Goal: Contribute content: Add original content to the website for others to see

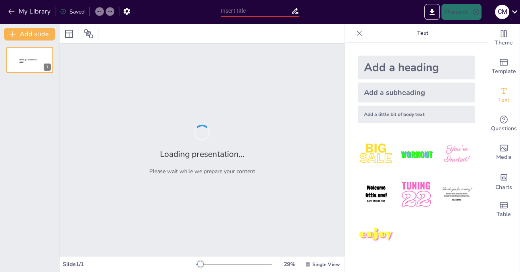
type input "New Sendsteps"
type input "Derecho y Estado"
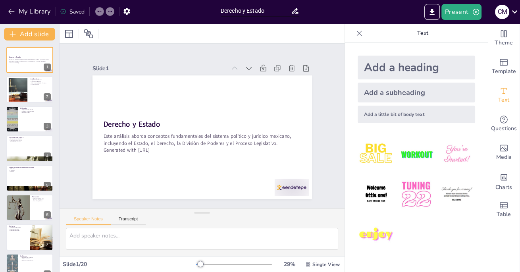
click at [32, 87] on button at bounding box center [35, 84] width 10 height 10
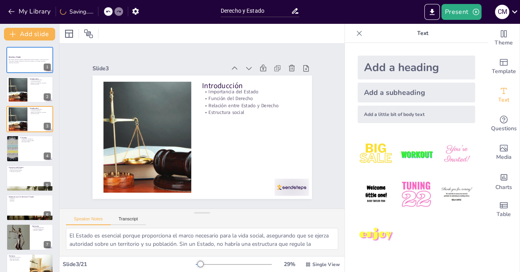
click at [25, 156] on div at bounding box center [29, 148] width 47 height 26
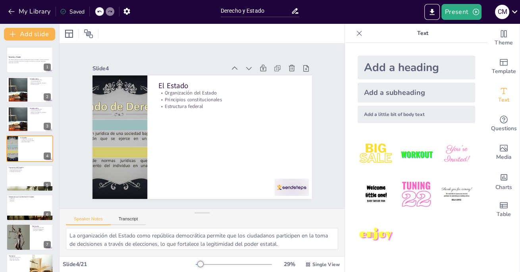
click at [19, 203] on div at bounding box center [29, 208] width 47 height 26
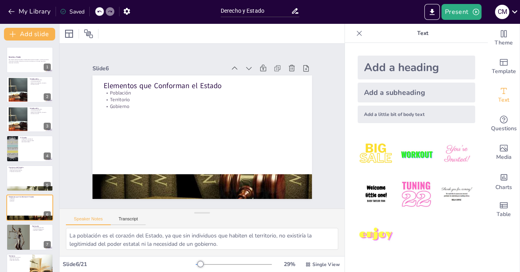
scroll to position [51, 0]
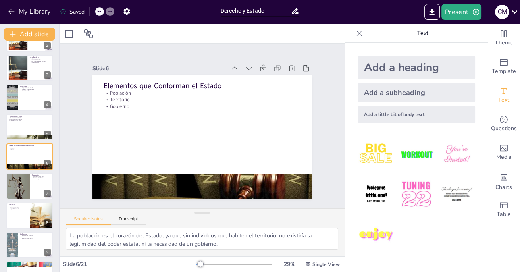
click at [19, 159] on div at bounding box center [29, 156] width 47 height 26
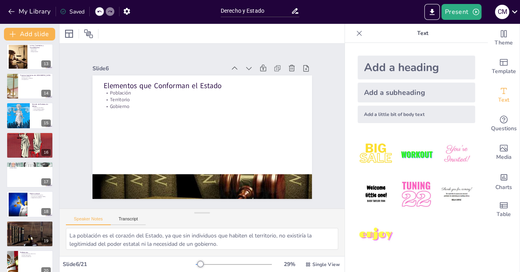
scroll to position [361, 0]
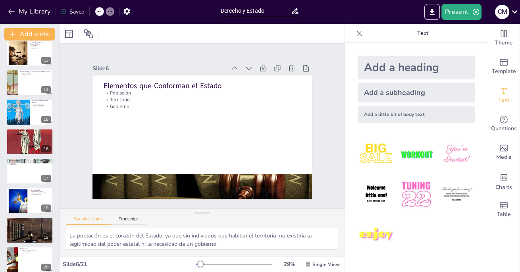
click at [24, 147] on div at bounding box center [29, 141] width 47 height 33
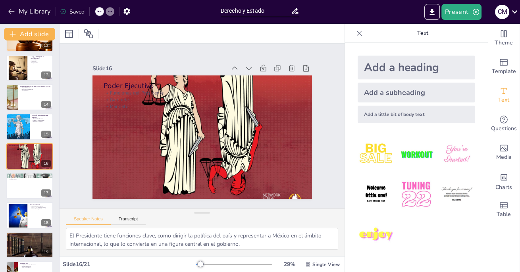
click at [20, 193] on div at bounding box center [29, 186] width 47 height 26
type textarea "La creación de leyes es una de las funciones más importantes del Poder Legislat…"
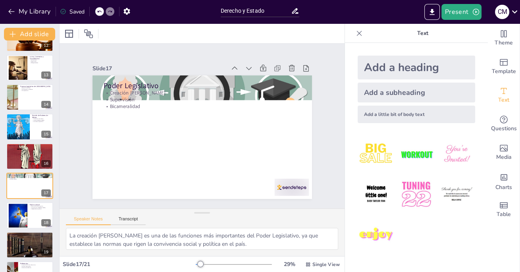
scroll to position [376, 0]
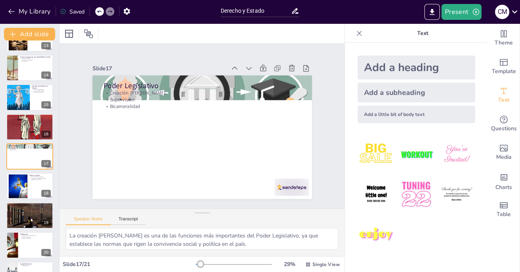
click at [468, 13] on button "Present" at bounding box center [462, 12] width 40 height 16
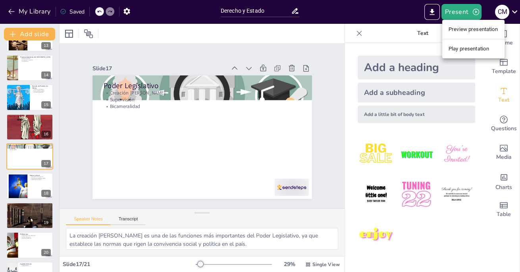
click at [481, 32] on li "Preview presentation" at bounding box center [473, 29] width 62 height 13
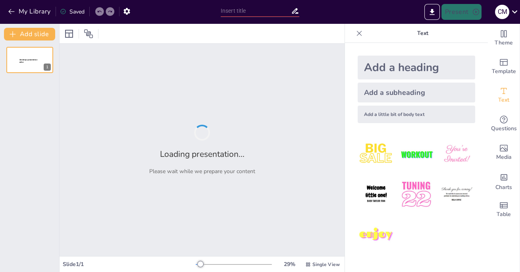
type input "Derecho y Estado"
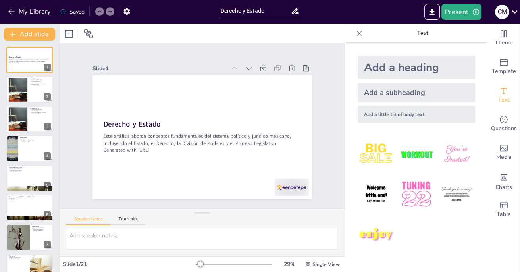
click at [19, 38] on button "Add slide" at bounding box center [29, 34] width 51 height 13
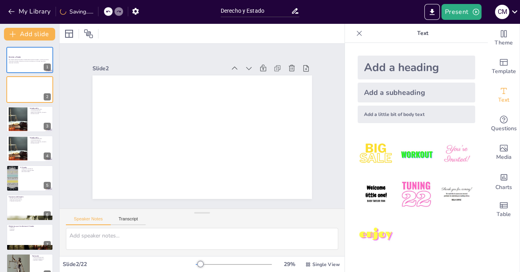
click at [42, 99] on div at bounding box center [29, 89] width 47 height 26
click at [46, 84] on icon at bounding box center [45, 83] width 3 height 4
type textarea "El Estado es esencial porque proporciona el marco necesario para la vida social…"
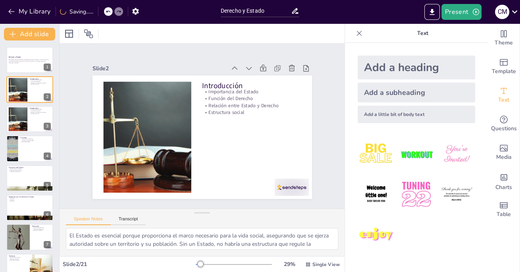
click at [66, 38] on icon at bounding box center [69, 34] width 10 height 10
click at [87, 37] on icon at bounding box center [89, 34] width 10 height 10
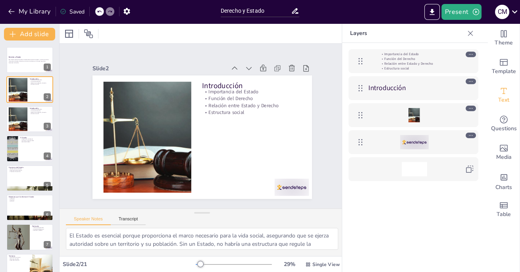
click at [504, 160] on span "Media" at bounding box center [503, 157] width 15 height 9
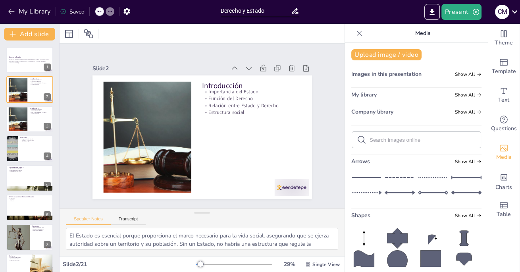
click at [504, 185] on span "Charts" at bounding box center [504, 187] width 17 height 9
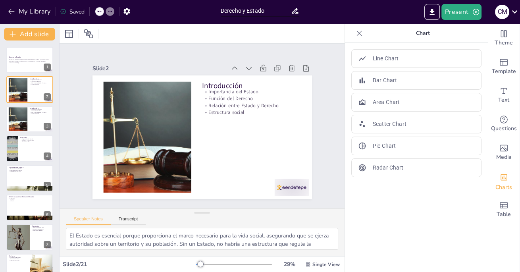
click at [504, 215] on span "Table" at bounding box center [504, 214] width 14 height 9
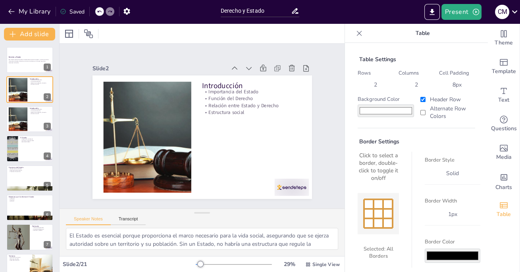
click at [508, 40] on span "Theme" at bounding box center [504, 43] width 18 height 9
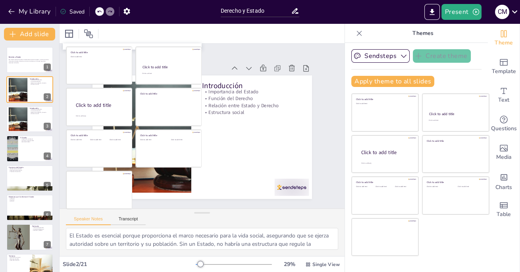
click at [19, 66] on div at bounding box center [29, 60] width 47 height 26
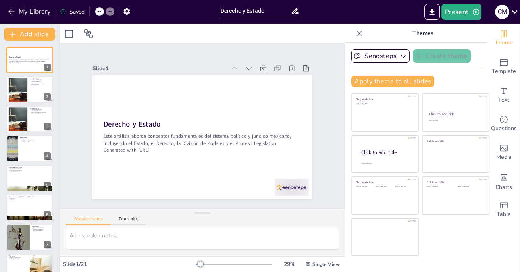
click at [241, 131] on strong "Derecho y Estado" at bounding box center [270, 141] width 58 height 21
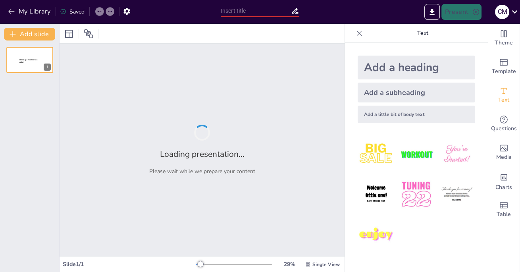
type input "Derecho y Estado"
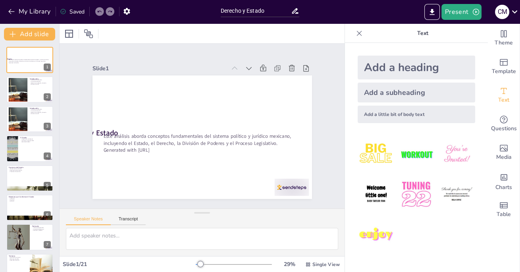
click at [107, 135] on p "Este análisis aborda conceptos fundamentales del sistema político y jurídico me…" at bounding box center [202, 140] width 198 height 14
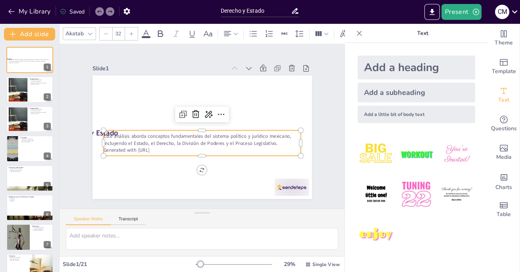
click at [105, 131] on div at bounding box center [103, 130] width 6 height 6
click at [98, 135] on strong "Derecho y Estado" at bounding box center [89, 133] width 57 height 10
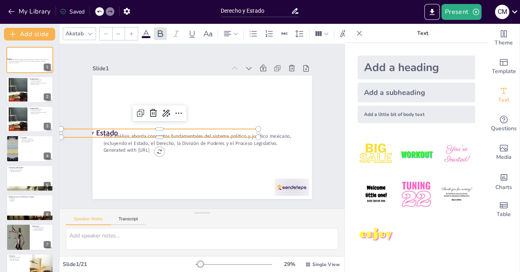
type input "48"
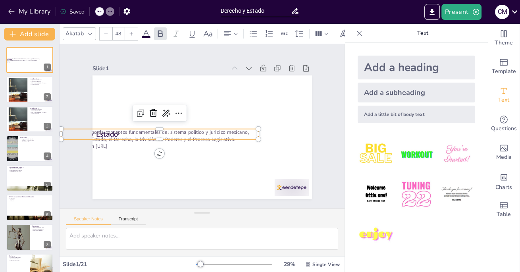
click at [169, 118] on div at bounding box center [166, 113] width 13 height 13
click at [147, 208] on div "Slide 1 Derecho y Estado Este análisis aborda conceptos fundamentales del siste…" at bounding box center [202, 126] width 285 height 165
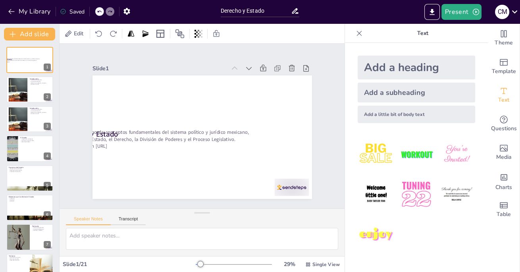
click at [114, 141] on p "Este análisis aborda conceptos fundamentales del sistema político y jurídico me…" at bounding box center [160, 136] width 198 height 14
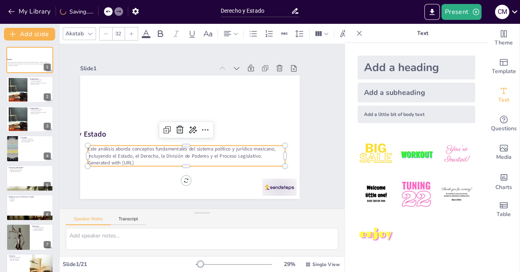
click at [99, 136] on strong "Derecho y Estado" at bounding box center [76, 134] width 57 height 10
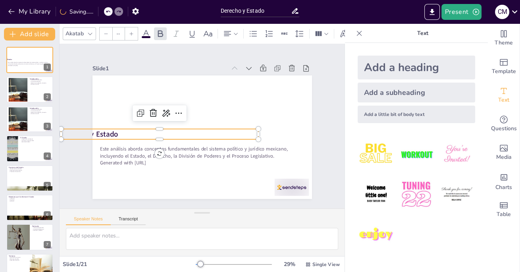
type input "48"
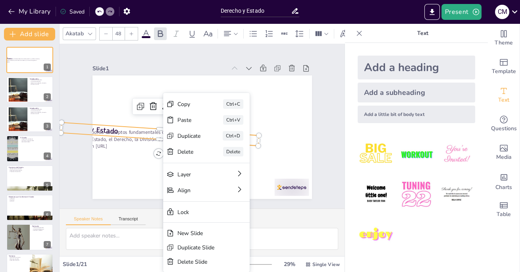
click at [130, 187] on div at bounding box center [203, 137] width 220 height 124
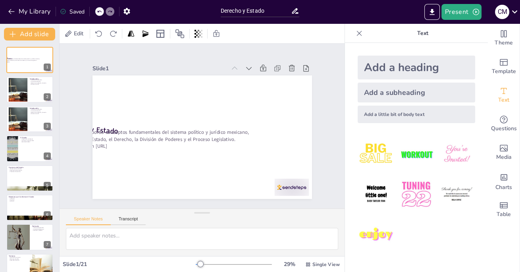
click at [171, 135] on p "Este análisis aborda conceptos fundamentales del sistema político y jurídico me…" at bounding box center [160, 136] width 198 height 14
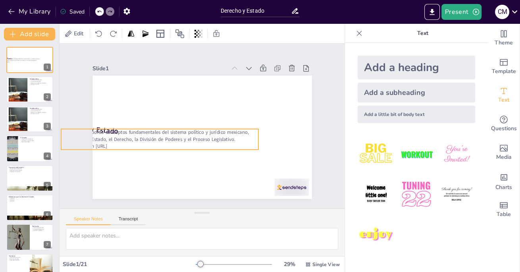
click at [112, 131] on p "Este análisis aborda conceptos fundamentales del sistema político y jurídico me…" at bounding box center [159, 131] width 198 height 34
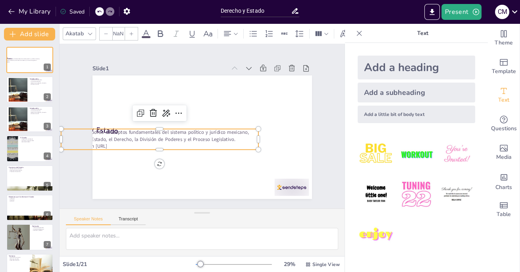
type input "32"
click at [91, 127] on div at bounding box center [160, 126] width 198 height 6
click at [106, 168] on div at bounding box center [199, 137] width 240 height 166
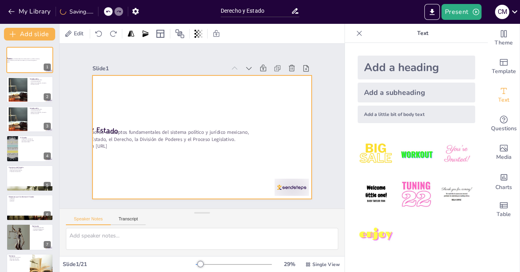
click at [122, 137] on p "Este análisis aborda conceptos fundamentales del sistema político y jurídico me…" at bounding box center [160, 136] width 198 height 14
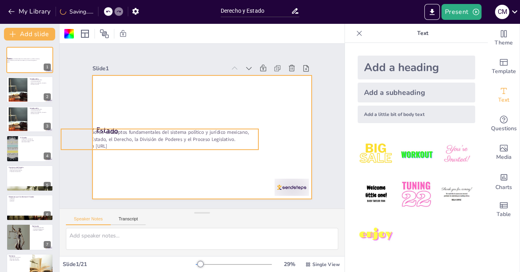
click at [94, 127] on strong "Derecho y Estado" at bounding box center [90, 117] width 58 height 19
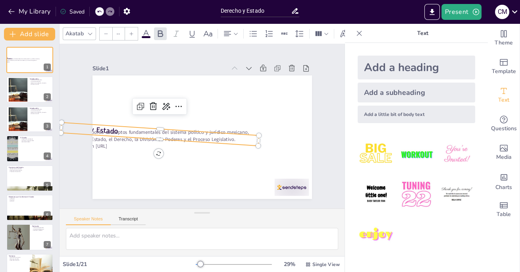
type input "48"
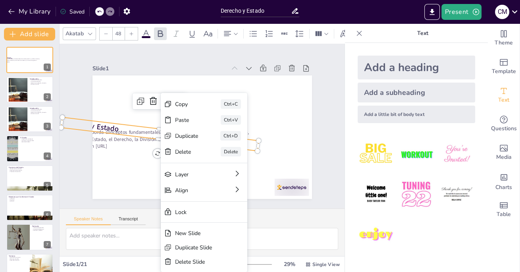
click at [79, 91] on div "Slide 1 Derecho y Estado Este análisis aborda conceptos fundamentales del siste…" at bounding box center [202, 126] width 264 height 146
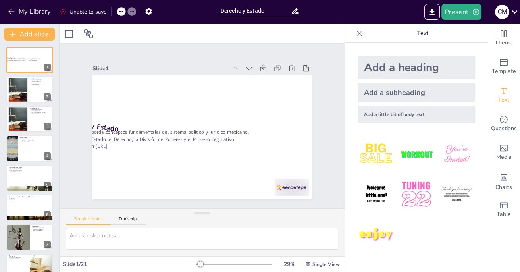
click at [121, 12] on icon at bounding box center [121, 12] width 4 height 2
click at [118, 14] on div at bounding box center [121, 11] width 9 height 9
click at [119, 12] on icon at bounding box center [118, 11] width 5 height 5
click at [100, 12] on div "My Library Saving......" at bounding box center [71, 11] width 143 height 14
click at [107, 14] on div at bounding box center [108, 11] width 9 height 9
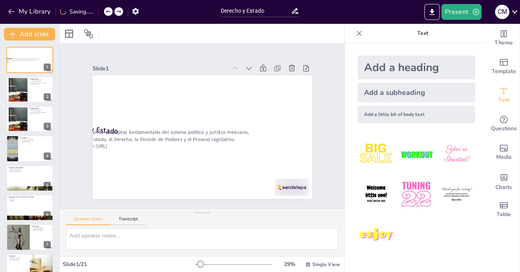
click at [108, 11] on icon at bounding box center [108, 12] width 4 height 2
click at [102, 12] on div at bounding box center [99, 11] width 9 height 9
click at [97, 12] on div at bounding box center [99, 11] width 9 height 9
click at [96, 12] on div at bounding box center [99, 11] width 9 height 9
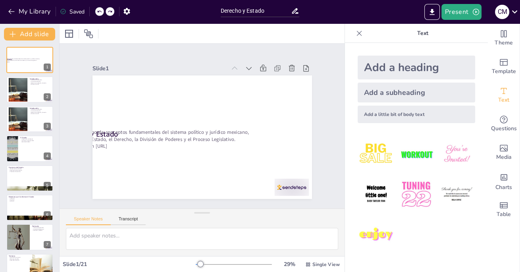
click at [97, 12] on div at bounding box center [99, 11] width 9 height 9
click at [97, 12] on div "My Library Saved" at bounding box center [67, 11] width 134 height 14
click at [94, 13] on div "My Library Saving......" at bounding box center [71, 11] width 143 height 14
click at [93, 13] on div "Saving......" at bounding box center [76, 12] width 33 height 8
click at [101, 13] on div "My Library Saving......" at bounding box center [71, 11] width 143 height 14
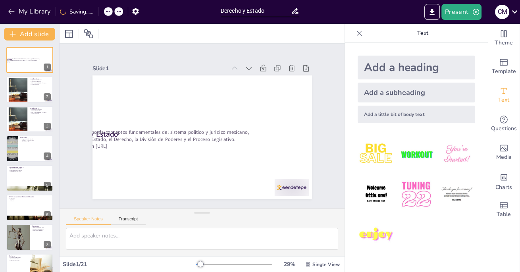
click at [117, 11] on icon at bounding box center [119, 12] width 4 height 2
click at [99, 12] on icon at bounding box center [99, 12] width 4 height 2
click at [95, 15] on div at bounding box center [104, 11] width 19 height 9
click at [96, 13] on div at bounding box center [99, 11] width 9 height 9
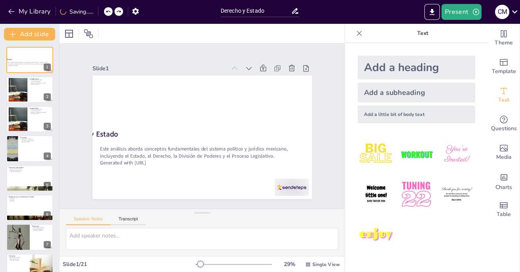
click at [105, 14] on div at bounding box center [113, 11] width 19 height 9
click at [95, 15] on div at bounding box center [104, 11] width 19 height 9
click at [97, 14] on icon at bounding box center [99, 11] width 5 height 5
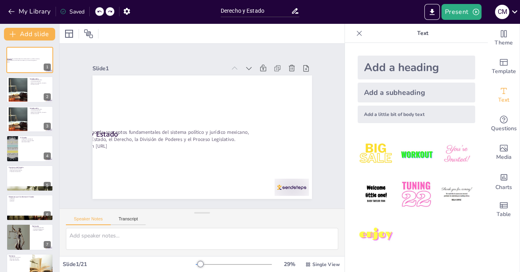
click at [97, 14] on icon at bounding box center [99, 11] width 5 height 5
click at [105, 15] on div at bounding box center [113, 11] width 19 height 9
click at [97, 14] on div at bounding box center [99, 11] width 9 height 9
click at [100, 12] on icon at bounding box center [99, 11] width 5 height 5
click at [97, 15] on div at bounding box center [104, 11] width 19 height 9
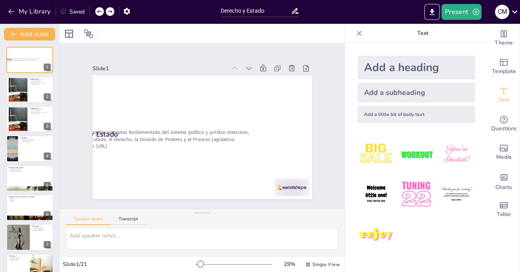
click at [97, 13] on icon at bounding box center [99, 11] width 5 height 5
click at [96, 14] on div at bounding box center [99, 11] width 9 height 9
click at [100, 15] on div "My Library Saving......" at bounding box center [71, 11] width 143 height 14
click at [99, 11] on icon at bounding box center [99, 12] width 4 height 2
click at [97, 12] on div at bounding box center [99, 11] width 9 height 9
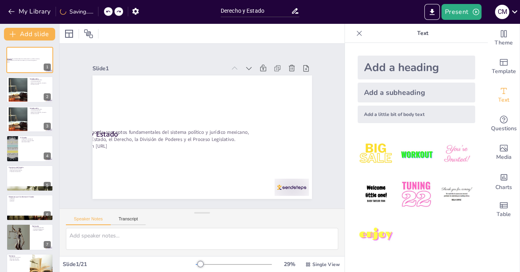
click at [93, 14] on div "Saving......" at bounding box center [76, 12] width 33 height 8
click at [105, 12] on div at bounding box center [108, 11] width 9 height 9
click at [96, 14] on div at bounding box center [104, 11] width 19 height 9
click at [99, 11] on icon at bounding box center [99, 12] width 4 height 2
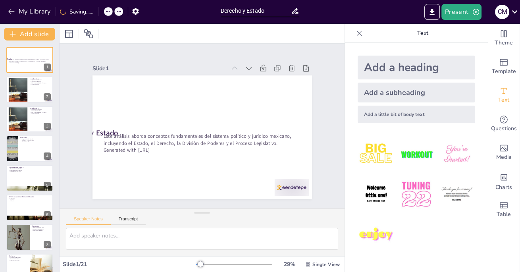
click at [106, 13] on div at bounding box center [108, 11] width 9 height 9
click at [102, 14] on div at bounding box center [99, 11] width 9 height 9
click at [97, 14] on div at bounding box center [99, 11] width 9 height 9
click at [99, 11] on icon at bounding box center [99, 11] width 5 height 5
click at [97, 14] on icon at bounding box center [99, 11] width 5 height 5
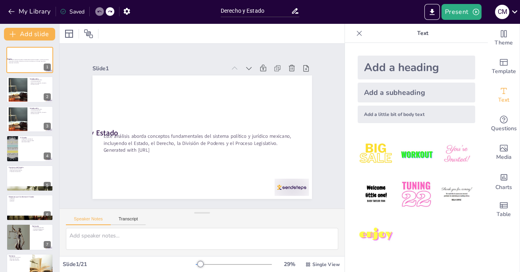
click at [97, 13] on div at bounding box center [99, 11] width 9 height 9
click at [96, 12] on div at bounding box center [99, 11] width 9 height 9
click at [108, 141] on p "Este análisis aborda conceptos fundamentales del sistema político y jurídico me…" at bounding box center [202, 140] width 198 height 14
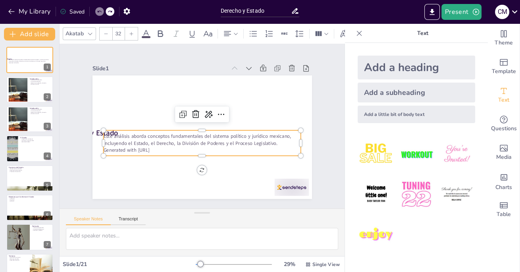
click at [93, 137] on strong "Derecho y Estado" at bounding box center [89, 133] width 57 height 10
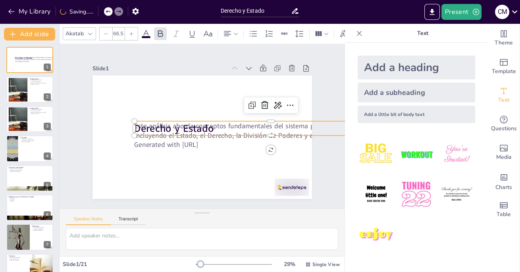
click at [191, 148] on p "Generated with [URL]" at bounding box center [271, 145] width 274 height 10
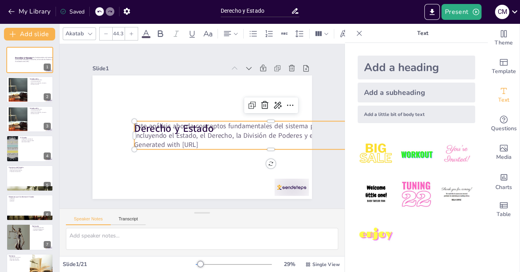
click at [199, 144] on p "Generated with [URL]" at bounding box center [271, 145] width 274 height 10
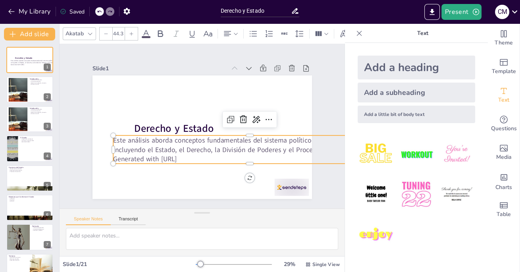
click at [136, 154] on p "Generated with [URL]" at bounding box center [250, 159] width 274 height 10
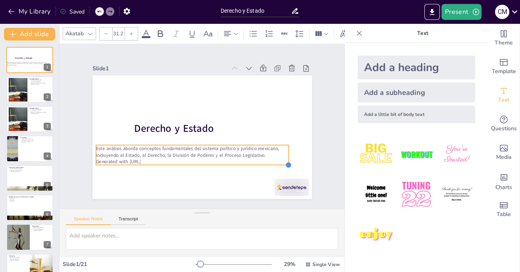
type input "31"
click at [273, 121] on p "Derecho y Estado" at bounding box center [271, 128] width 274 height 14
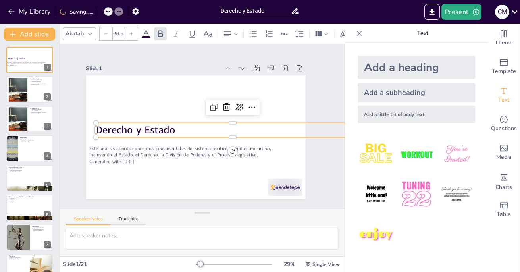
click at [289, 106] on div at bounding box center [194, 137] width 231 height 146
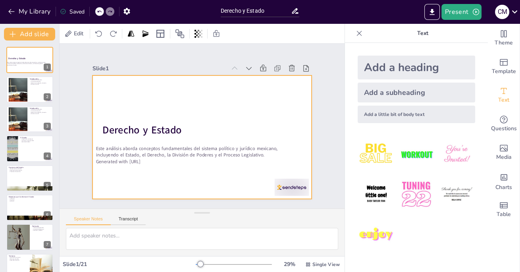
click at [306, 70] on icon at bounding box center [306, 68] width 8 height 8
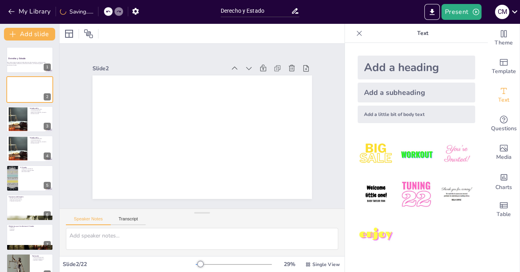
click at [25, 97] on div at bounding box center [29, 89] width 47 height 26
click at [48, 84] on icon at bounding box center [46, 84] width 6 height 6
type textarea "El Estado es esencial porque proporciona el marco necesario para la vida social…"
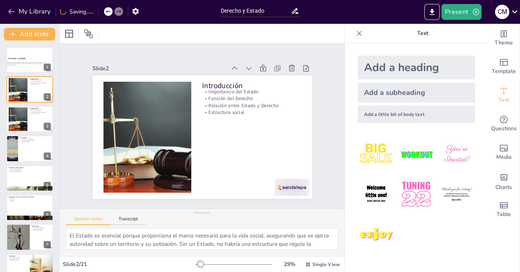
click at [49, 85] on icon at bounding box center [46, 84] width 6 height 6
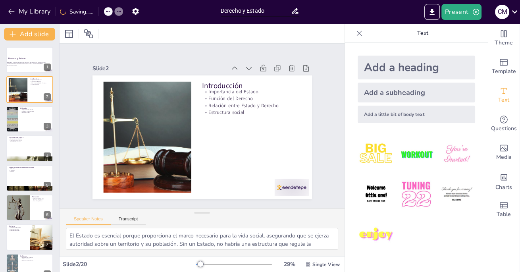
click at [277, 69] on div "Slide 1 Derecho y Estado Este análisis aborda conceptos fundamentales del siste…" at bounding box center [202, 126] width 285 height 165
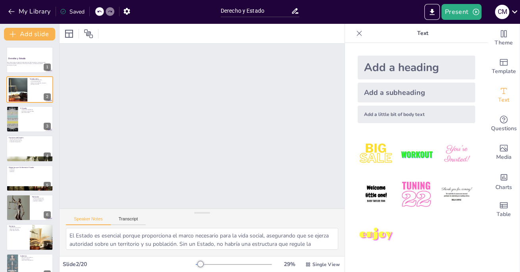
click at [100, 12] on icon at bounding box center [99, 11] width 5 height 5
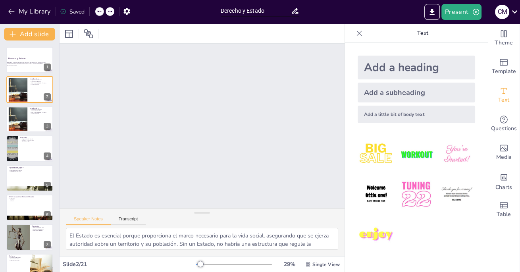
click at [21, 68] on div at bounding box center [29, 60] width 47 height 26
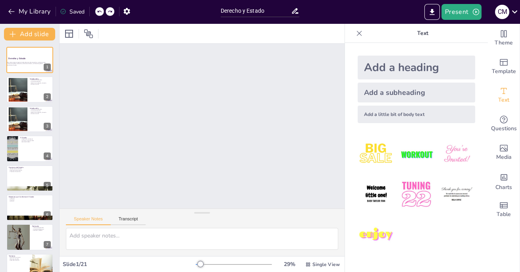
click at [14, 64] on p "Este análisis aborda conceptos fundamentales del sistema político y jurídico me…" at bounding box center [27, 63] width 41 height 3
click at [21, 98] on div at bounding box center [18, 90] width 35 height 24
type textarea "El Estado es esencial porque proporciona el marco necesario para la vida social…"
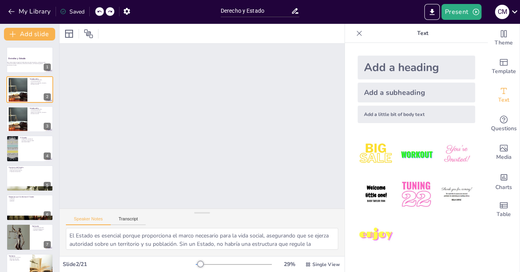
click at [21, 65] on p "Generated with [URL]" at bounding box center [27, 66] width 41 height 2
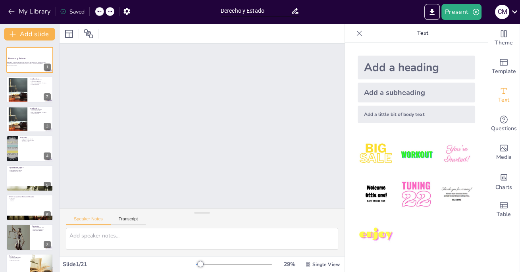
click at [97, 14] on div at bounding box center [99, 11] width 9 height 9
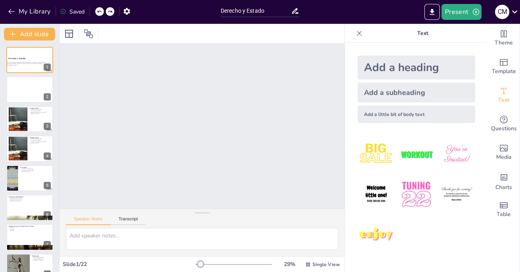
click at [98, 15] on div at bounding box center [99, 11] width 9 height 9
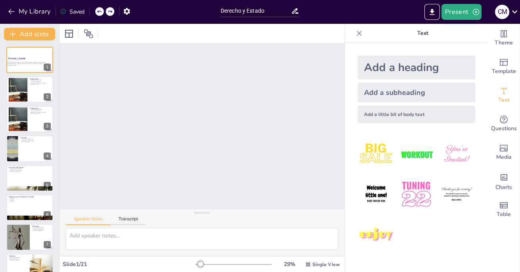
click at [97, 14] on div at bounding box center [99, 11] width 9 height 9
click at [99, 11] on icon at bounding box center [99, 12] width 4 height 2
click at [106, 14] on div at bounding box center [108, 11] width 9 height 9
click at [226, 13] on input "Derecho y Estado" at bounding box center [256, 11] width 70 height 12
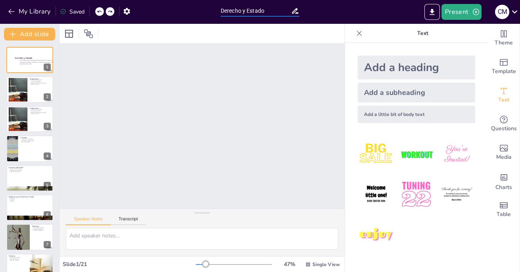
type input "De recho y Estado"
click at [31, 67] on div at bounding box center [29, 60] width 47 height 26
click at [29, 100] on div at bounding box center [29, 89] width 47 height 26
type textarea "El Estado es esencial porque proporciona el marco necesario para la vida social…"
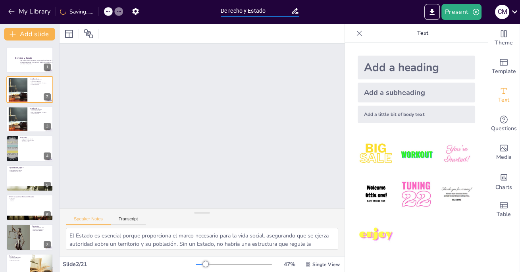
scroll to position [0, 0]
type input "De recho y Estado"
click at [469, 15] on button "Present" at bounding box center [462, 12] width 40 height 16
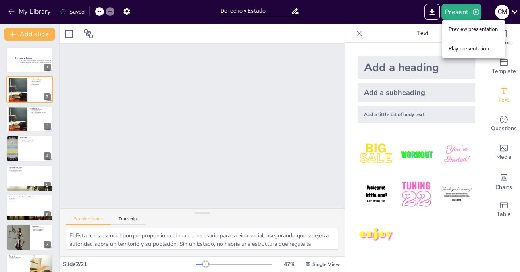
click at [475, 55] on ul "Preview presentation Play presentation" at bounding box center [473, 39] width 62 height 39
click at [470, 54] on li "Play presentation" at bounding box center [473, 48] width 62 height 13
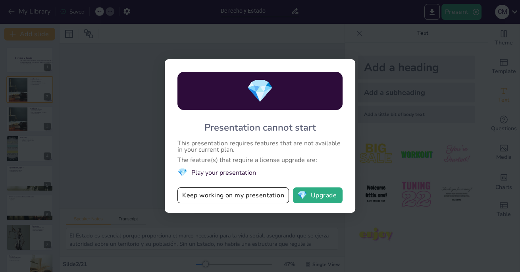
click at [461, 106] on div "💎 Presentation cannot start This presentation requires features that are not av…" at bounding box center [260, 136] width 520 height 272
click at [260, 202] on button "Keep working on my presentation" at bounding box center [234, 195] width 112 height 16
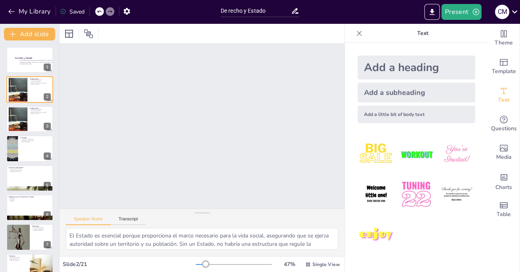
click at [468, 17] on button "Present" at bounding box center [462, 12] width 40 height 16
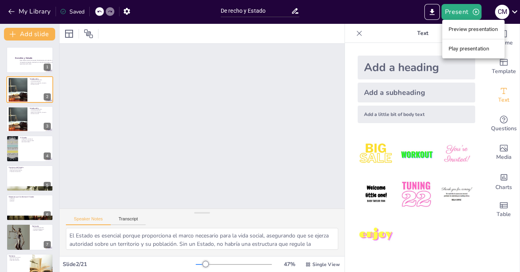
click at [477, 33] on li "Preview presentation" at bounding box center [473, 29] width 62 height 13
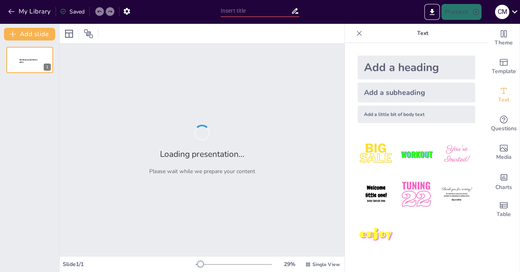
type input "De recho y Estado"
